Goal: Find specific page/section: Find specific page/section

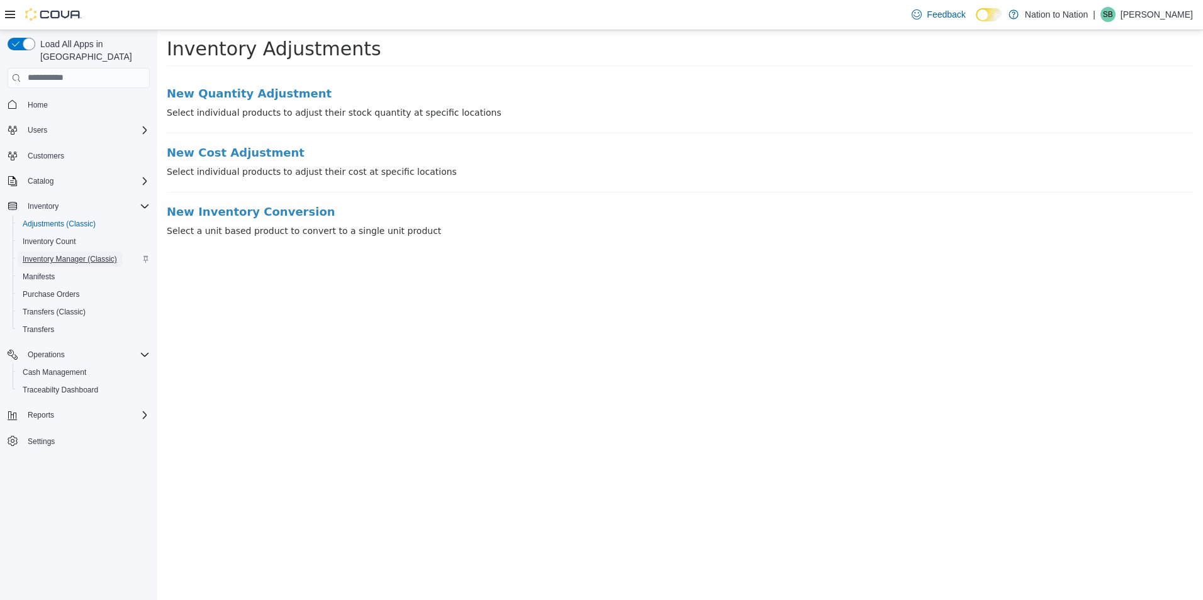
click at [54, 254] on span "Inventory Manager (Classic)" at bounding box center [70, 259] width 94 height 10
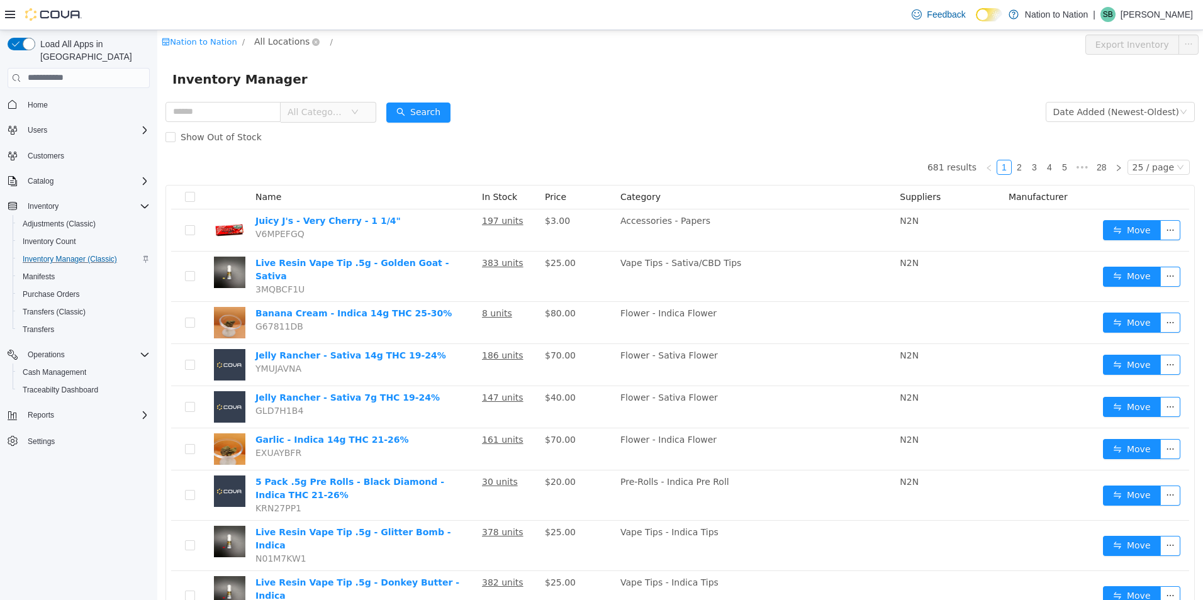
click at [276, 44] on span "All Locations" at bounding box center [281, 41] width 55 height 14
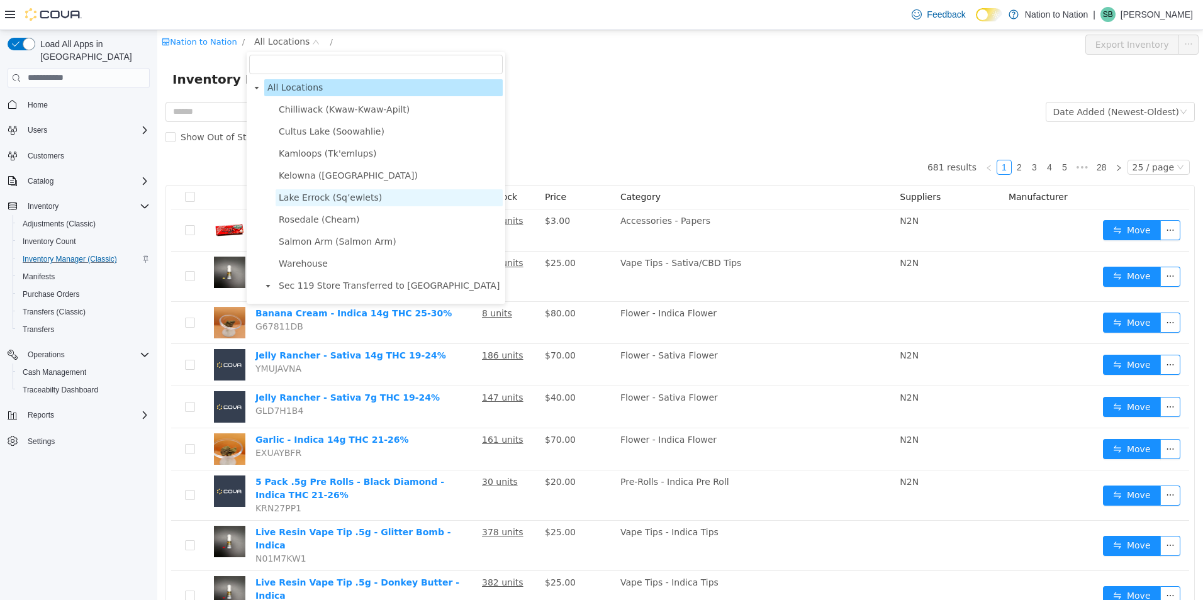
click at [335, 202] on span "Lake Errock (Sq’ewlets)" at bounding box center [330, 197] width 103 height 10
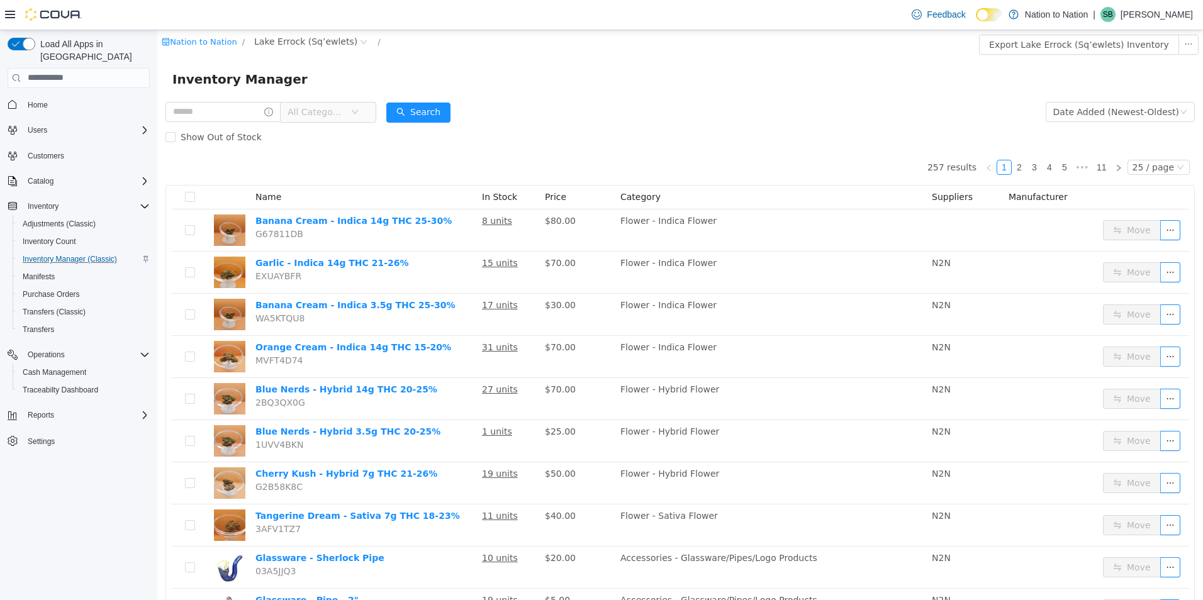
click at [321, 115] on span "All Categories" at bounding box center [316, 111] width 57 height 13
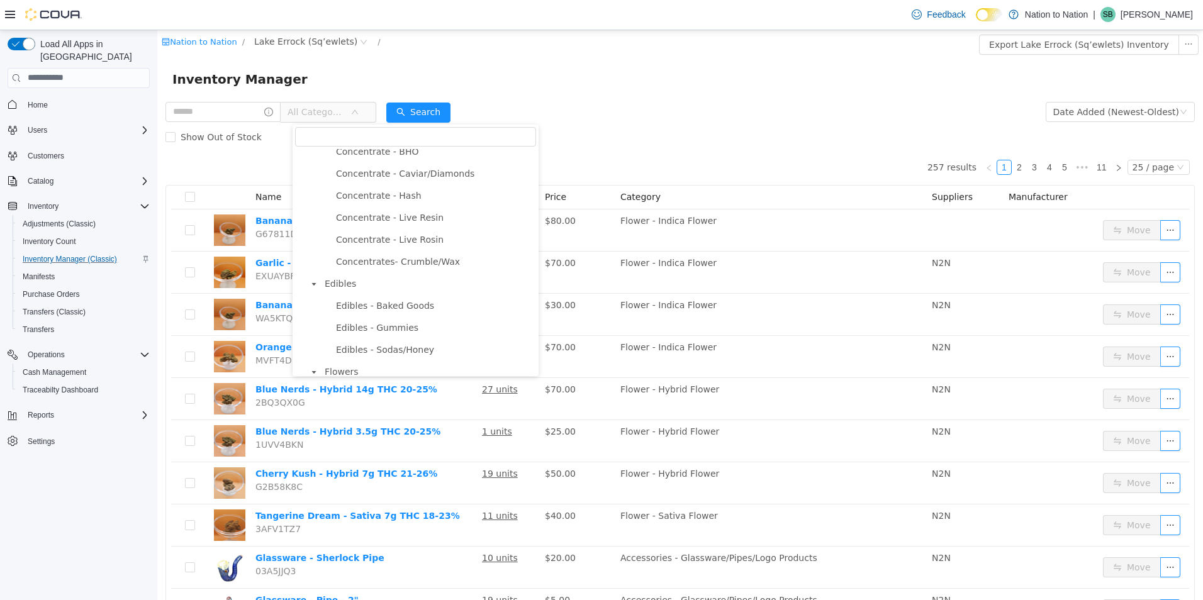
scroll to position [315, 0]
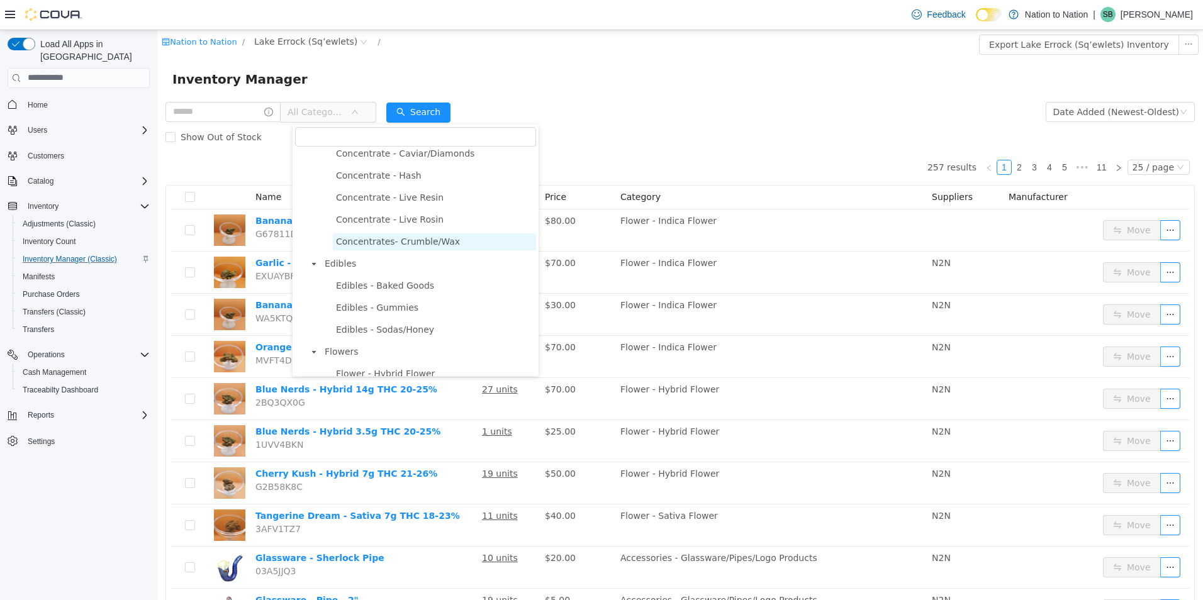
click at [419, 250] on span "Concentrates- Crumble/Wax" at bounding box center [434, 241] width 203 height 17
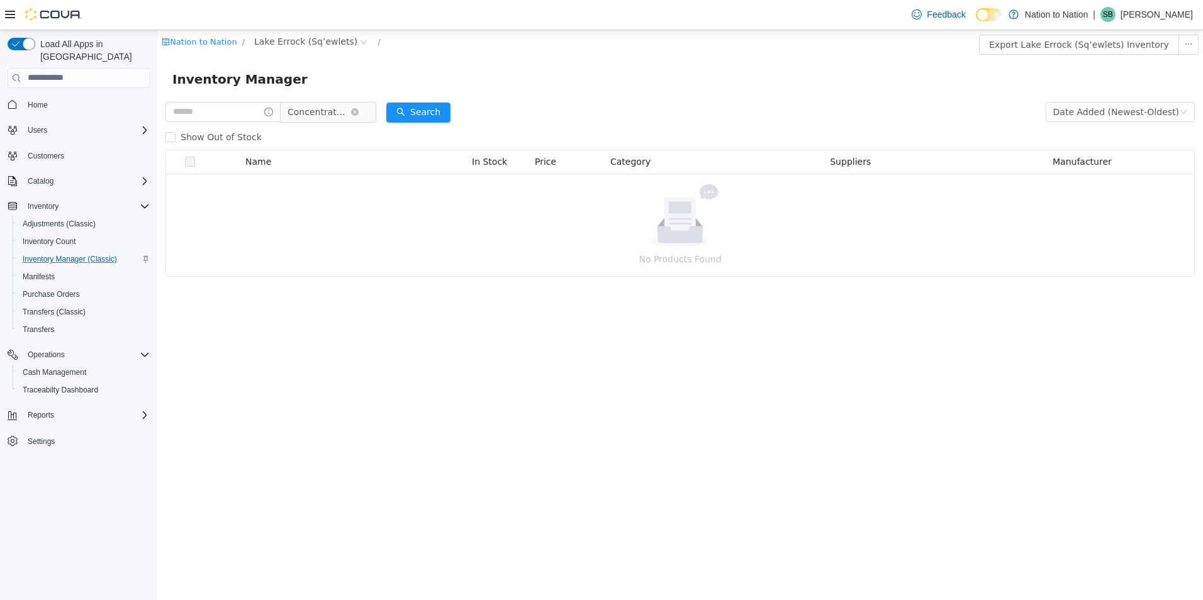
click at [331, 104] on span "Concentrates- Crumble/Wax" at bounding box center [319, 111] width 63 height 19
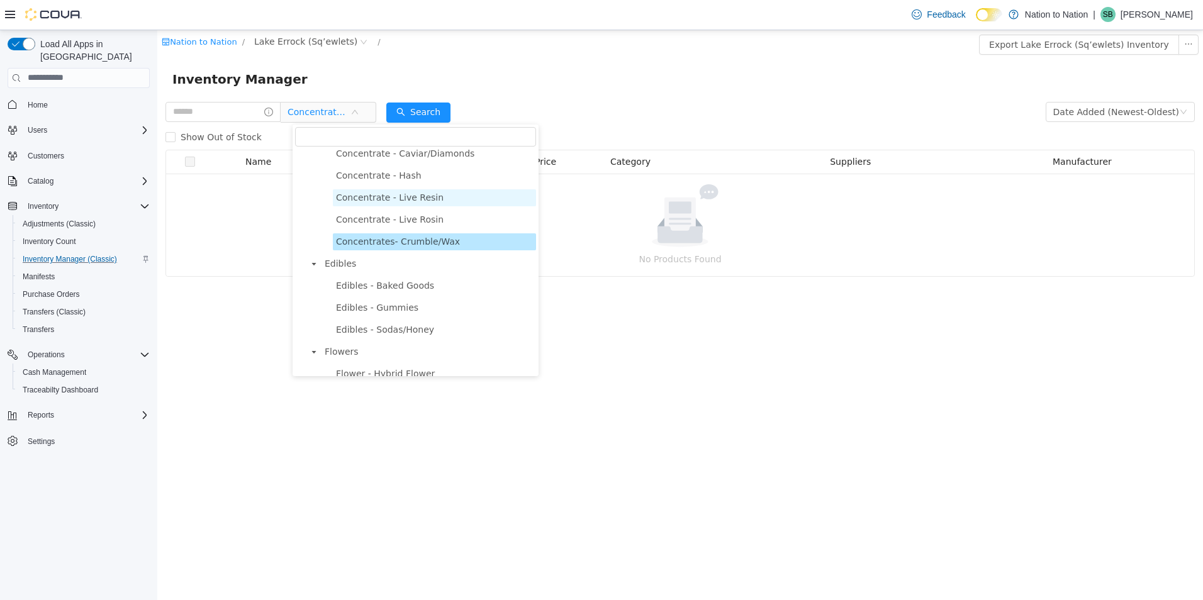
click at [394, 202] on span "Concentrate - Live Resin" at bounding box center [390, 197] width 108 height 10
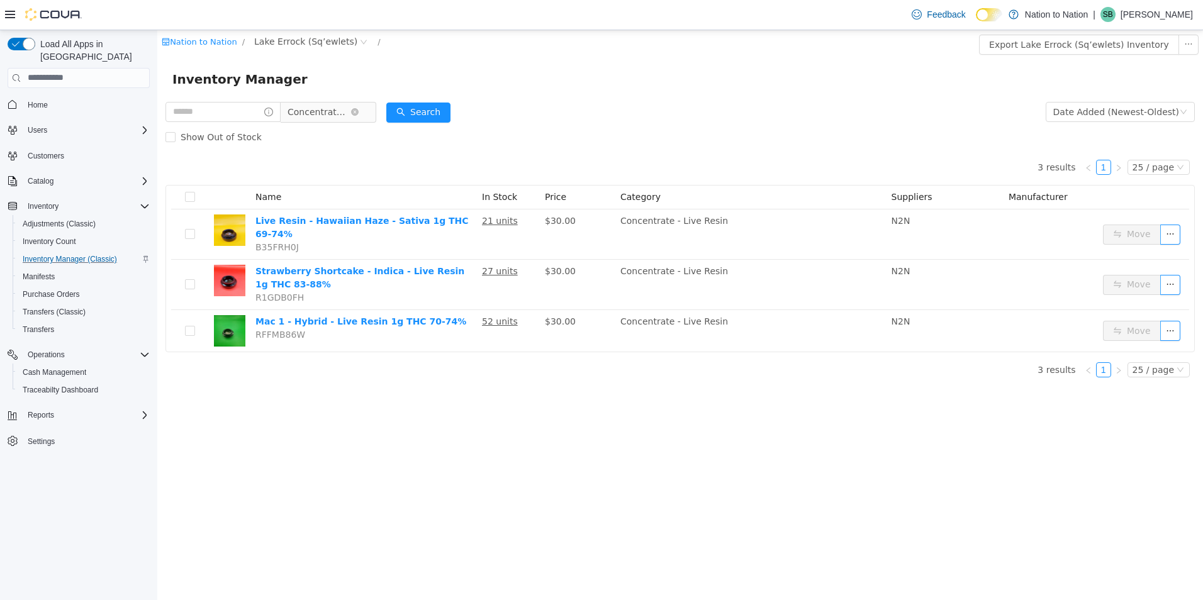
click at [350, 115] on span "Concentrate - Live Resin" at bounding box center [319, 111] width 63 height 19
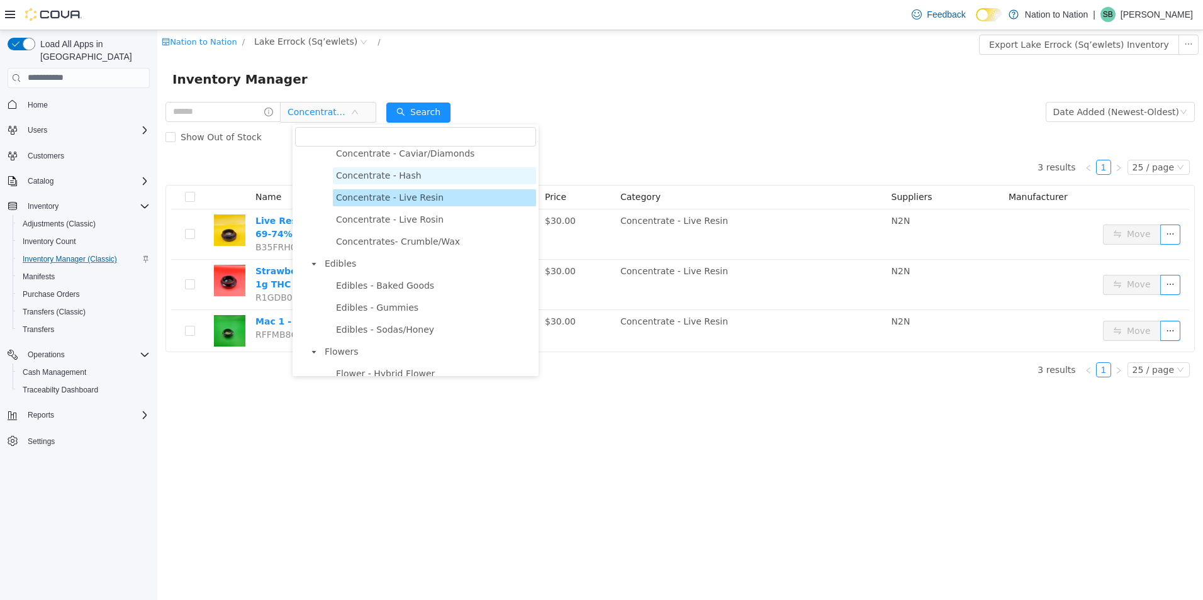
click at [386, 180] on span "Concentrate - Hash" at bounding box center [379, 175] width 86 height 10
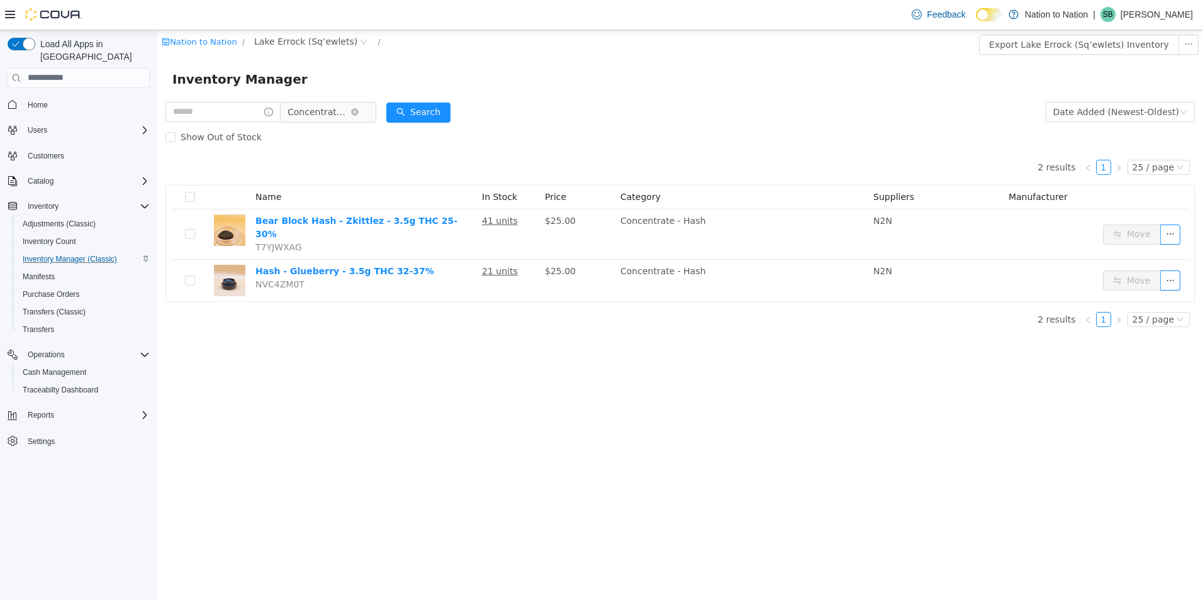
click at [347, 112] on span "Concentrate - Hash" at bounding box center [319, 111] width 63 height 19
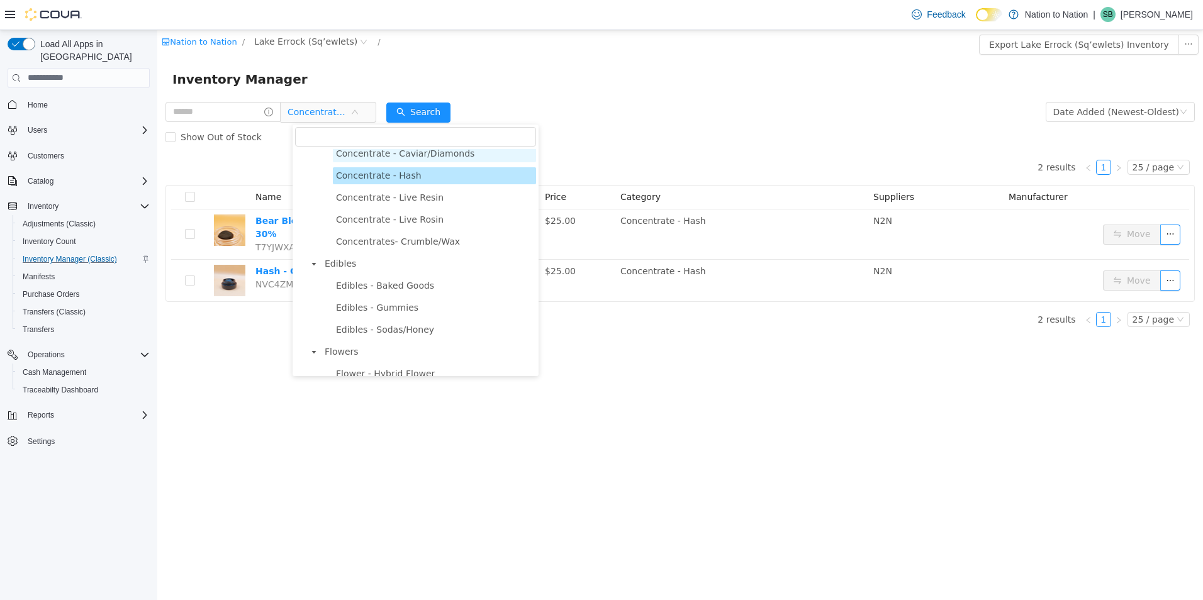
click at [398, 158] on span "Concentrate - Caviar/Diamonds" at bounding box center [405, 153] width 138 height 10
